Goal: Transaction & Acquisition: Book appointment/travel/reservation

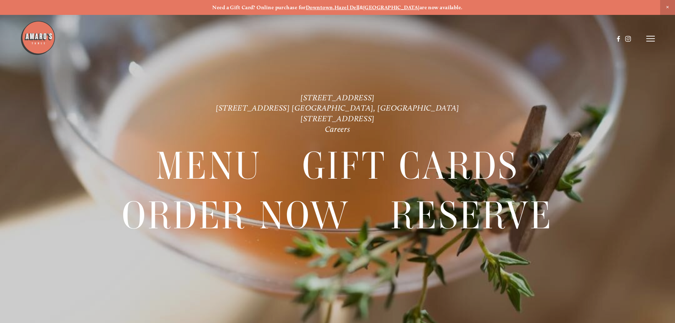
click at [489, 216] on ul "Order Now" at bounding box center [433, 209] width 177 height 29
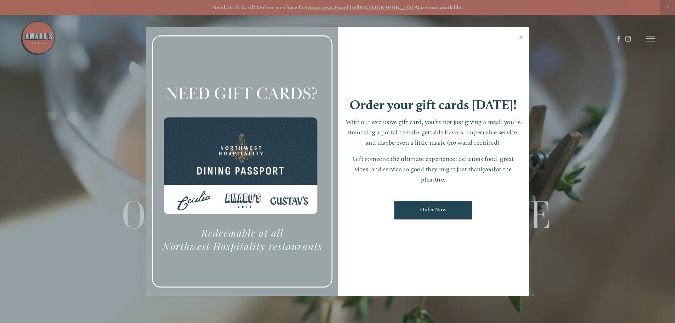
click at [522, 37] on link "Close" at bounding box center [521, 38] width 14 height 20
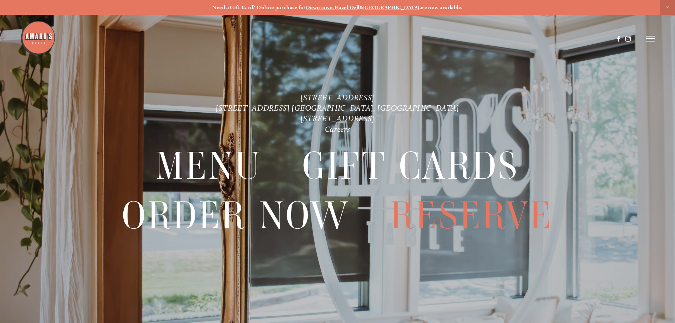
click at [462, 222] on span "Reserve" at bounding box center [471, 215] width 163 height 49
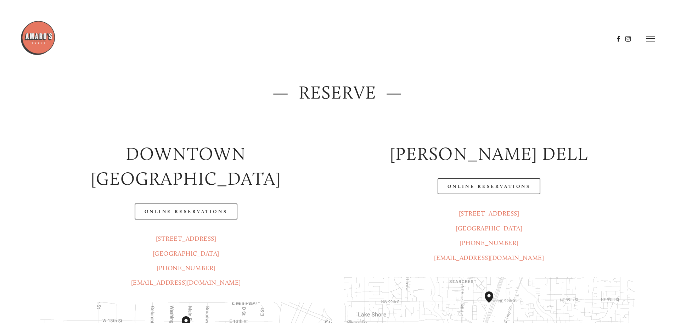
scroll to position [142, 0]
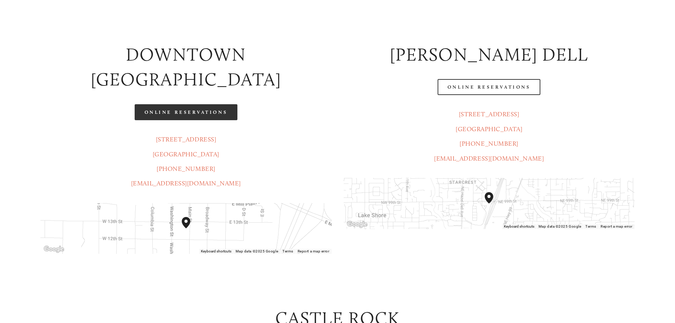
click at [196, 104] on link "Online Reservations" at bounding box center [186, 112] width 103 height 16
